Goal: Check status: Check status

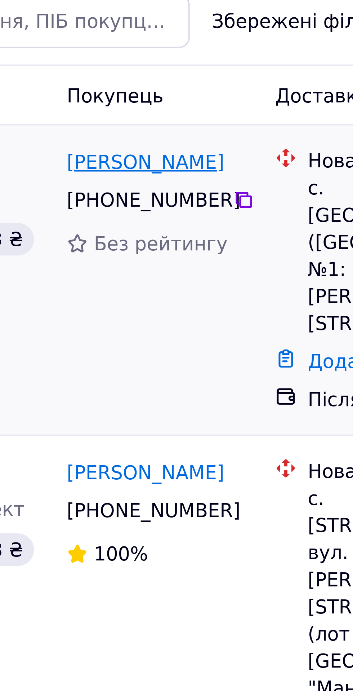
click at [210, 99] on link "[PERSON_NAME]" at bounding box center [197, 100] width 42 height 7
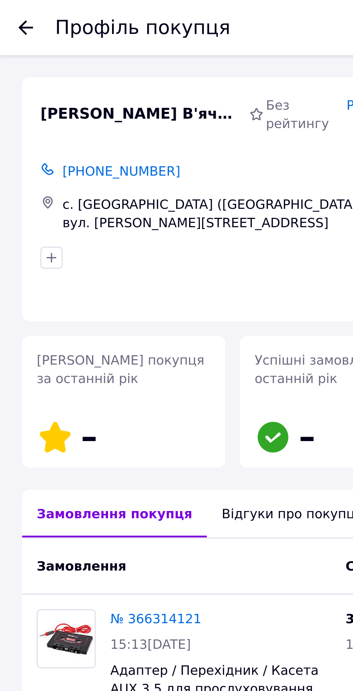
click at [12, 12] on icon at bounding box center [10, 11] width 6 height 6
